Goal: Information Seeking & Learning: Find specific page/section

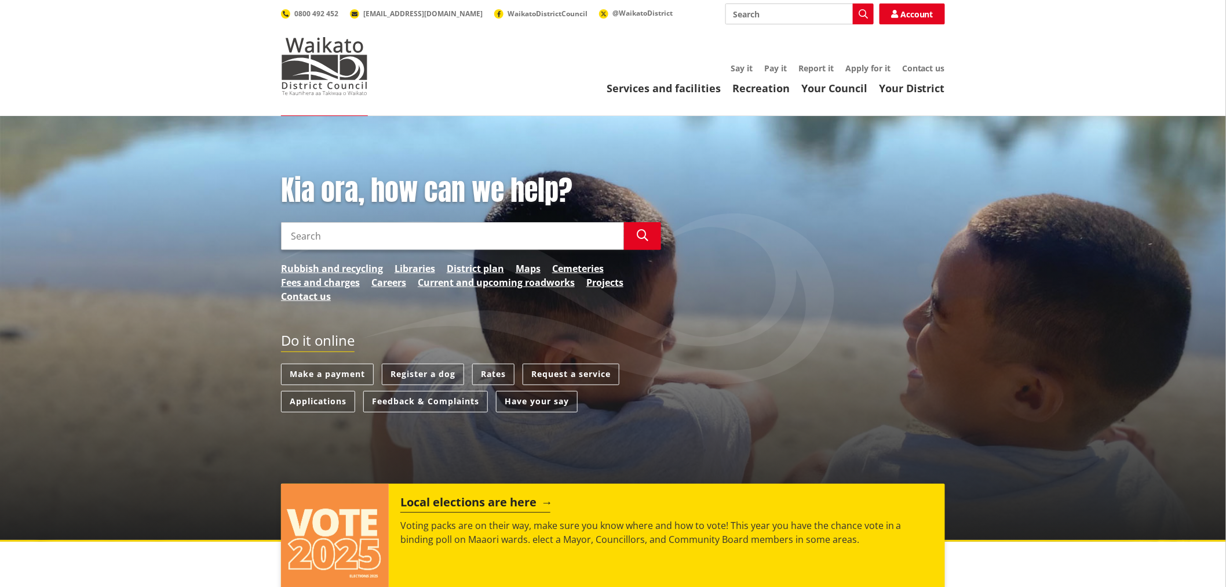
click at [499, 506] on h2 "Local elections are here" at bounding box center [476, 503] width 150 height 17
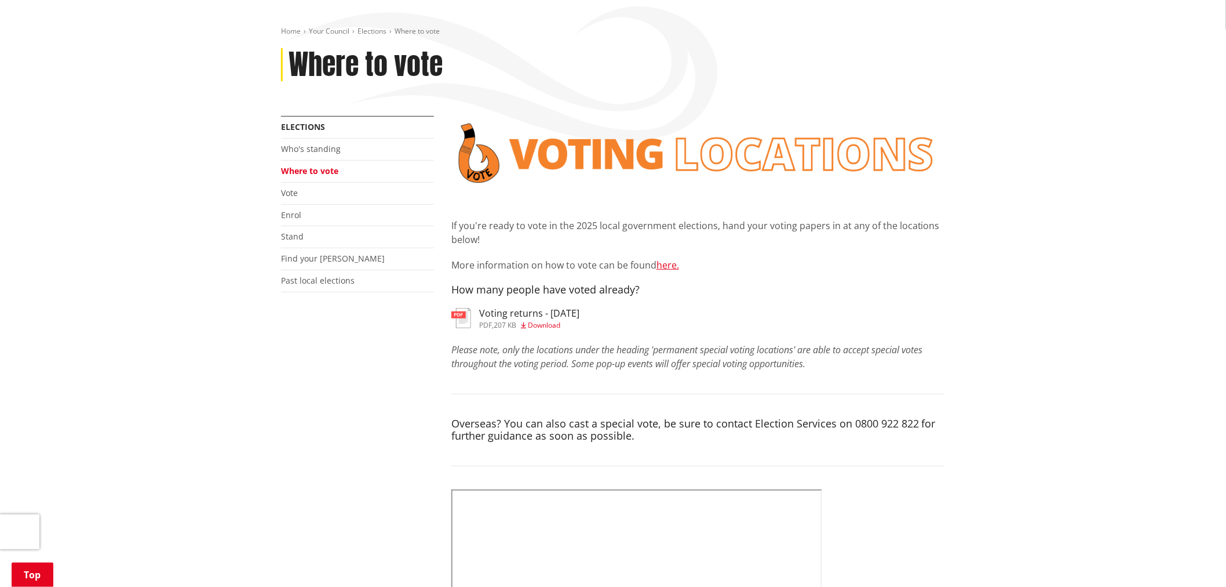
scroll to position [129, 0]
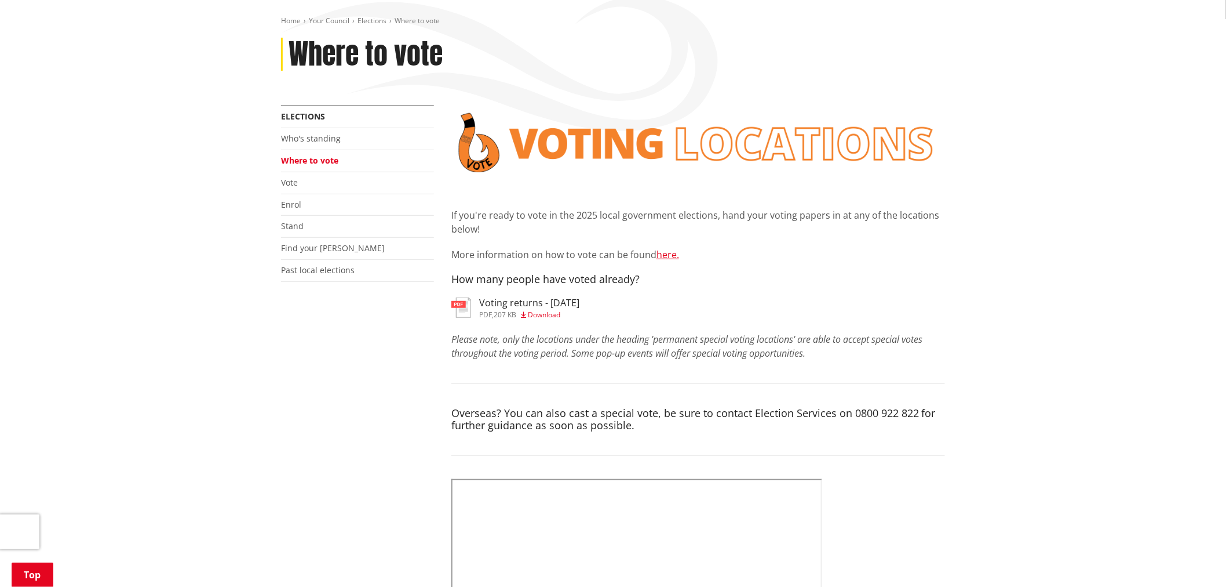
click at [483, 302] on h3 "Voting returns - [DATE]" at bounding box center [529, 302] width 100 height 11
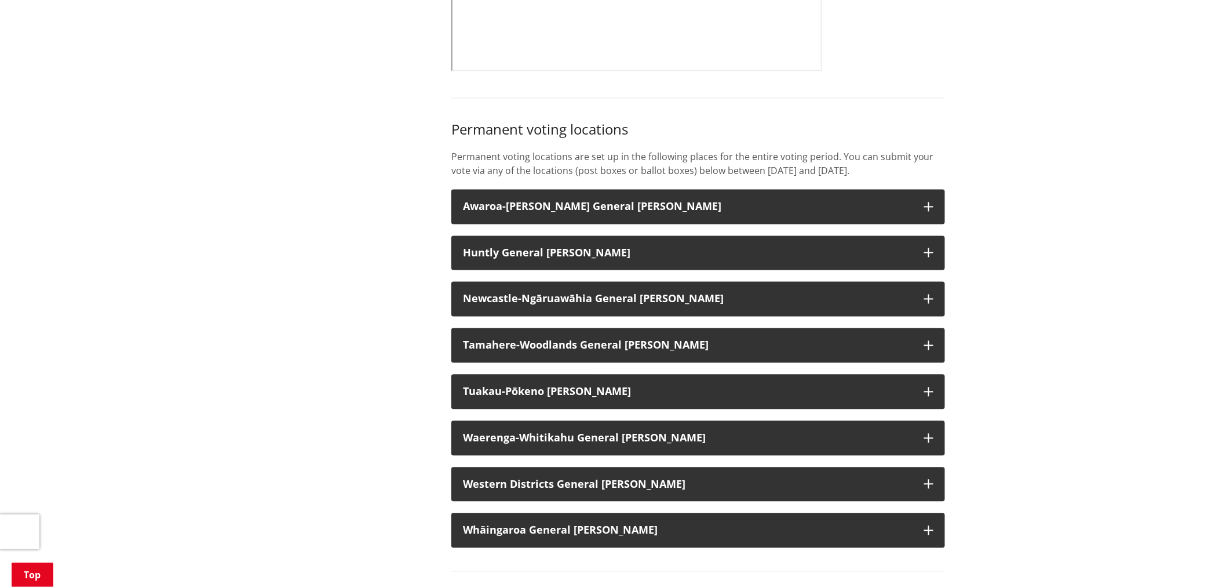
scroll to position [837, 0]
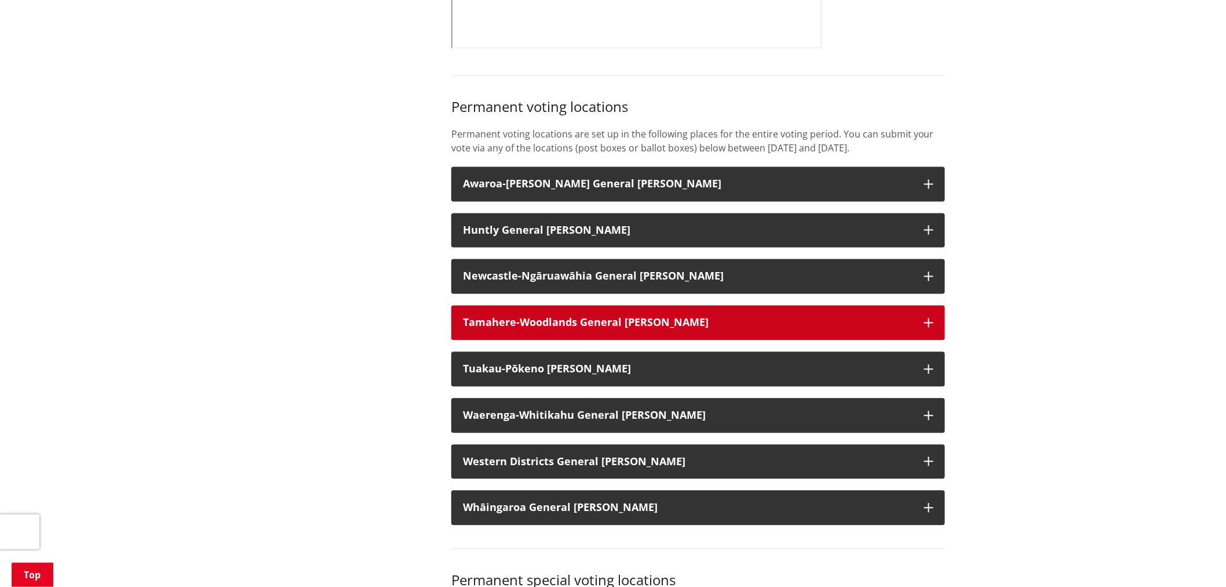
click at [486, 329] on strong "Tamahere-Woodlands General [PERSON_NAME]" at bounding box center [586, 322] width 246 height 14
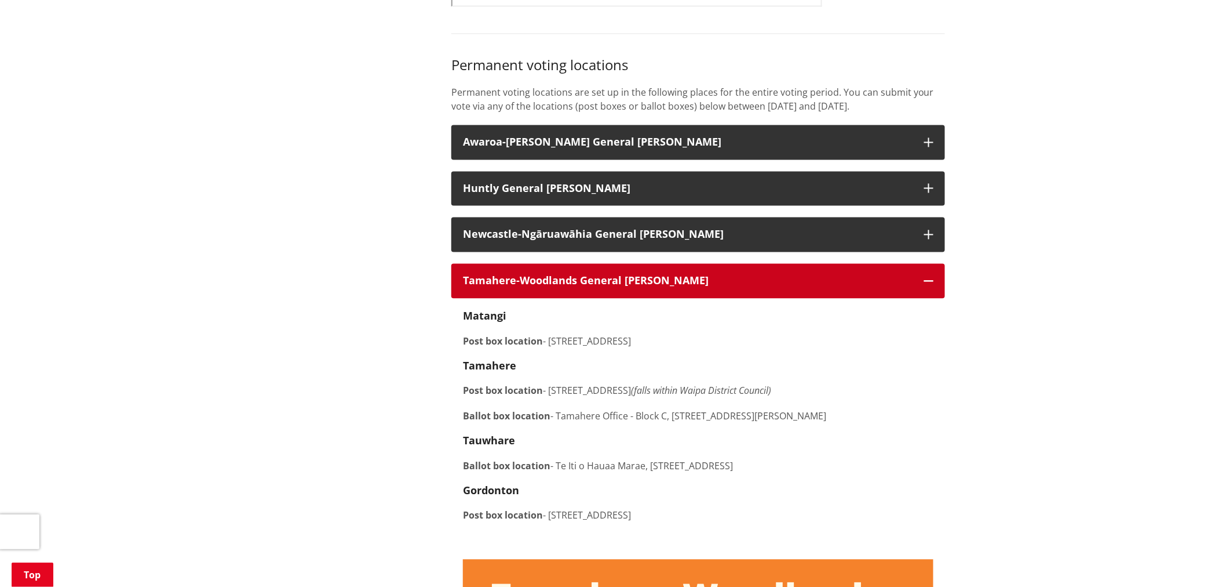
scroll to position [901, 0]
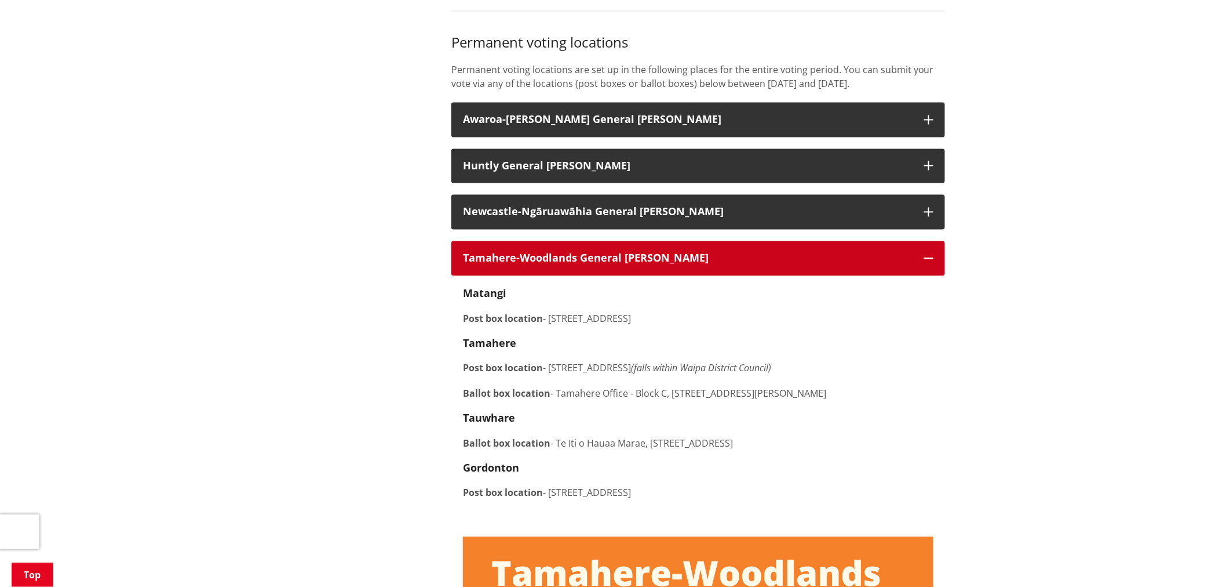
click at [482, 265] on strong "Tamahere-Woodlands General [PERSON_NAME]" at bounding box center [586, 258] width 246 height 14
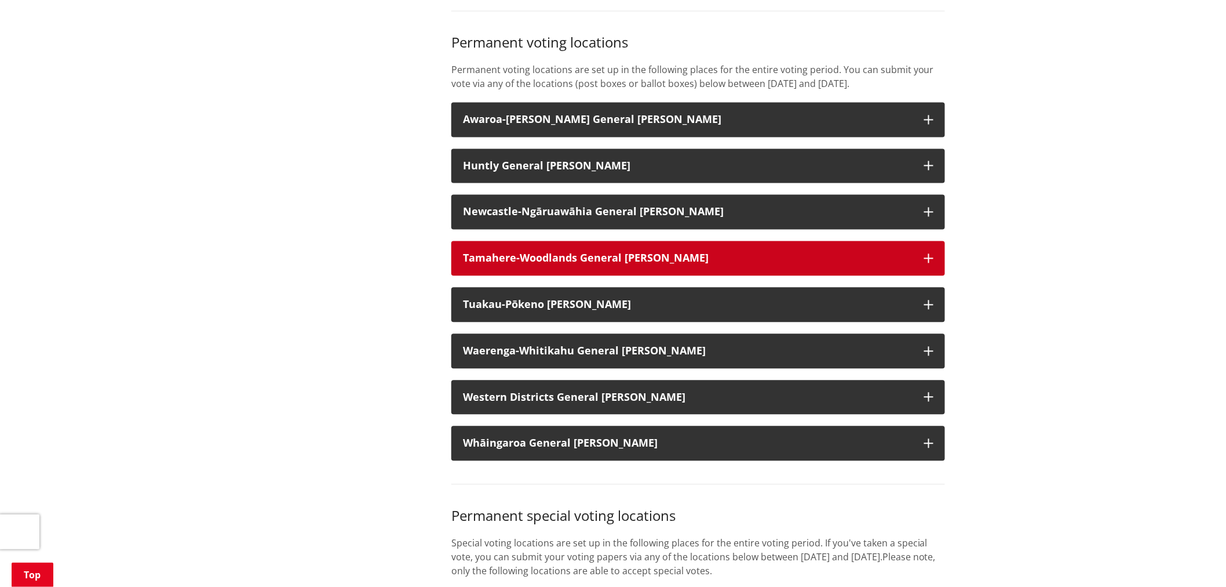
click at [509, 265] on strong "Tamahere-Woodlands General [PERSON_NAME]" at bounding box center [586, 258] width 246 height 14
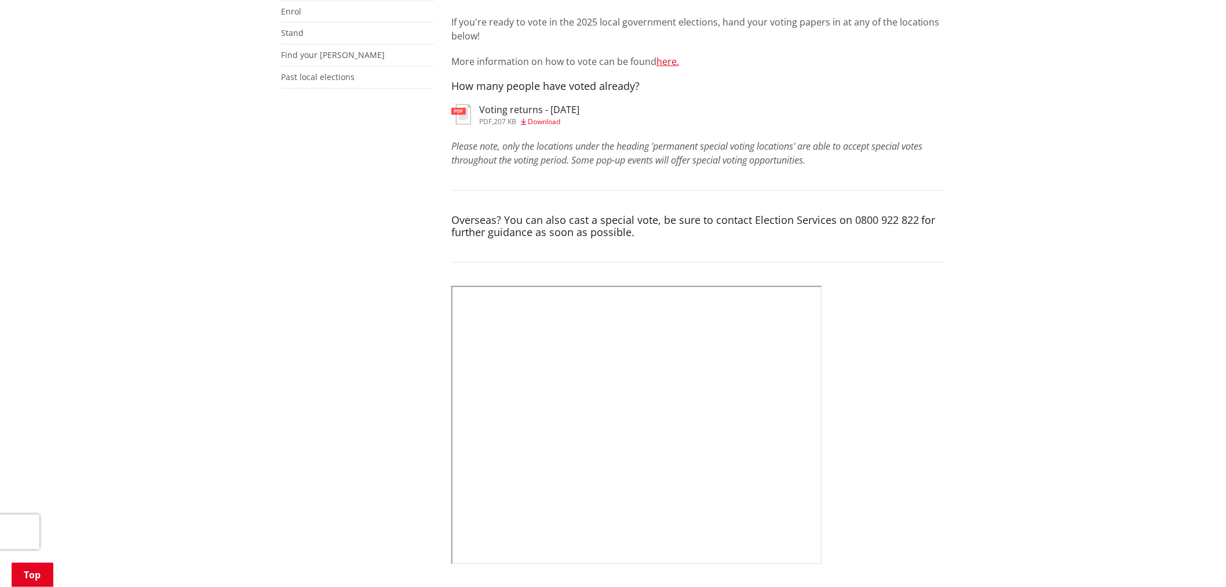
scroll to position [0, 0]
